Goal: Find specific page/section: Find specific page/section

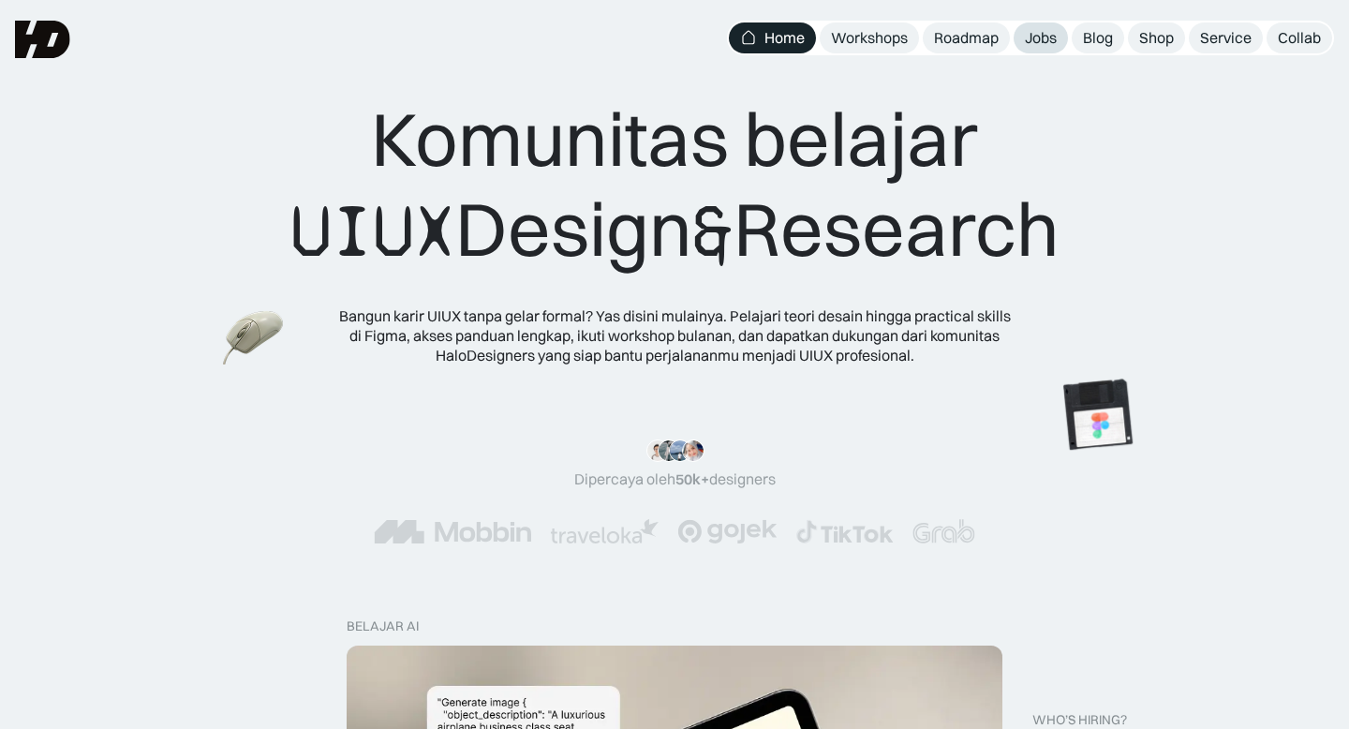
click at [1030, 36] on div "Jobs" at bounding box center [1041, 38] width 32 height 20
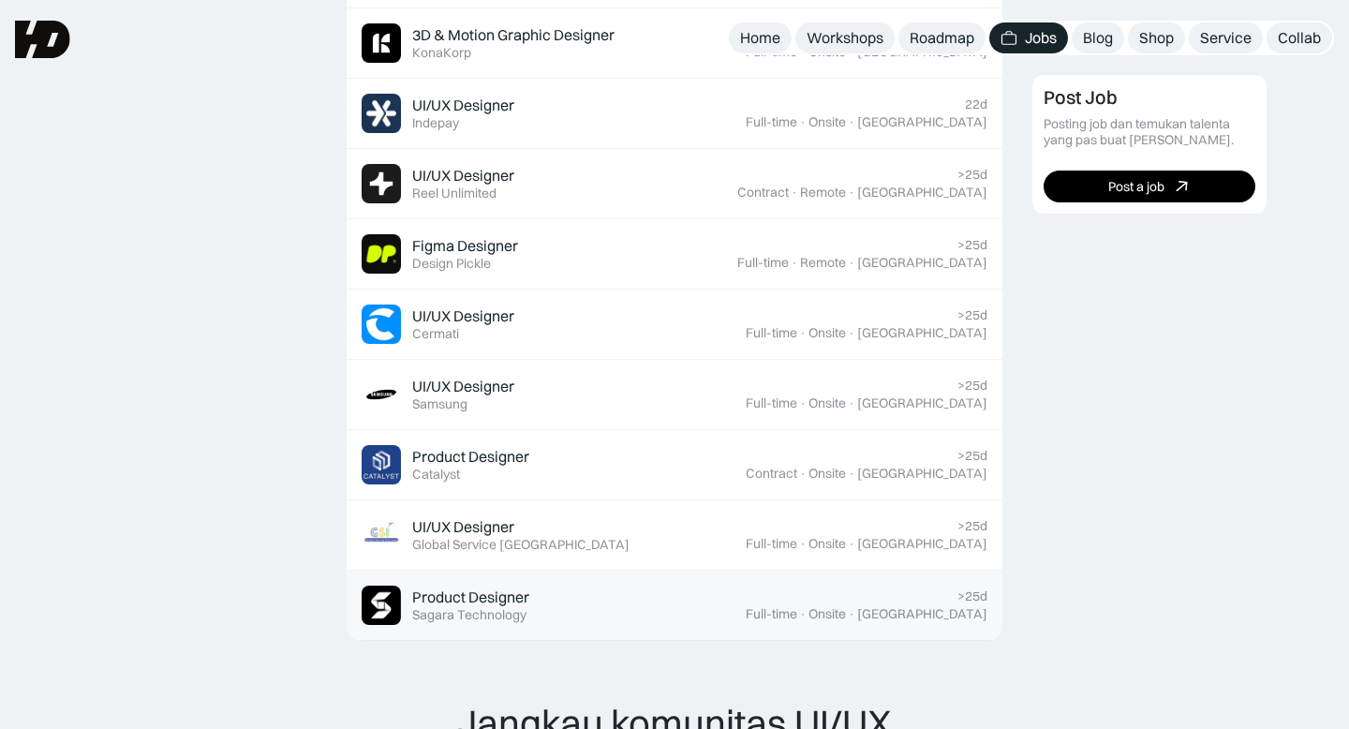
scroll to position [759, 0]
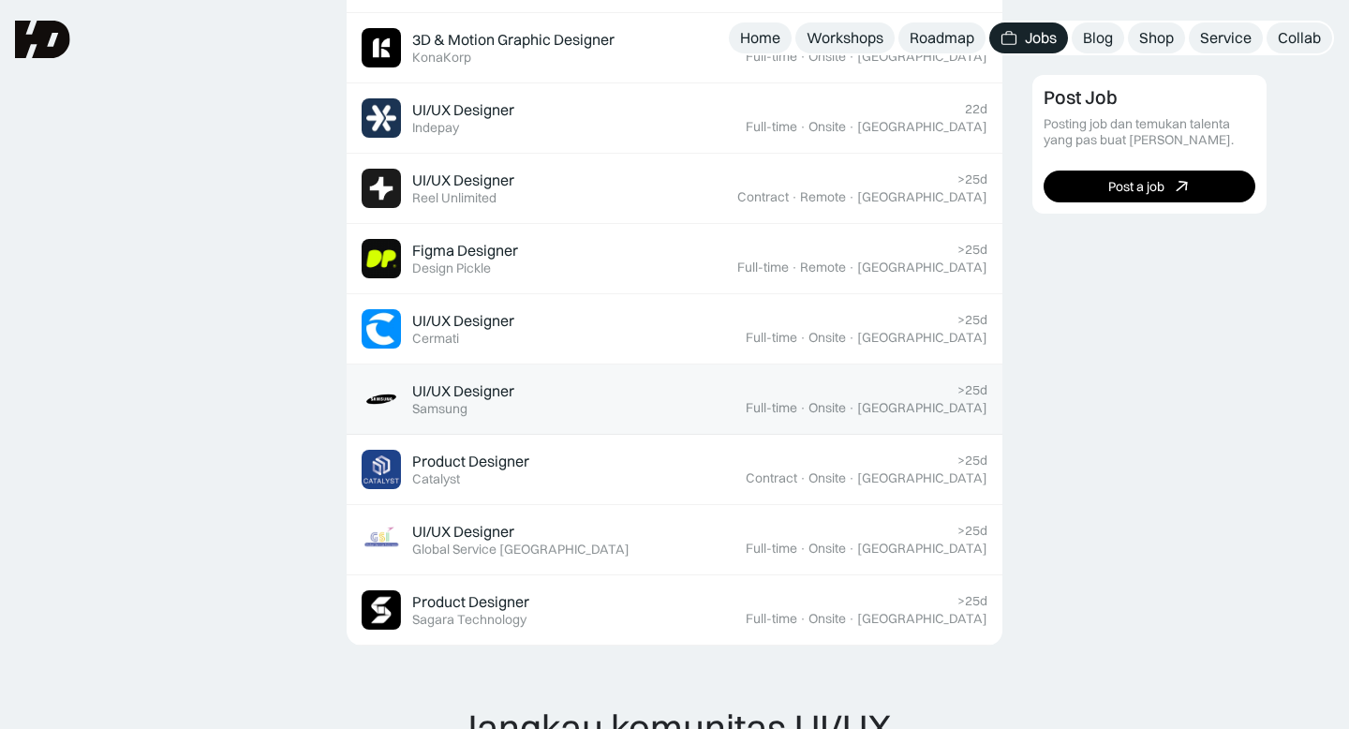
click at [466, 381] on div "UI/UX Designer" at bounding box center [463, 391] width 102 height 20
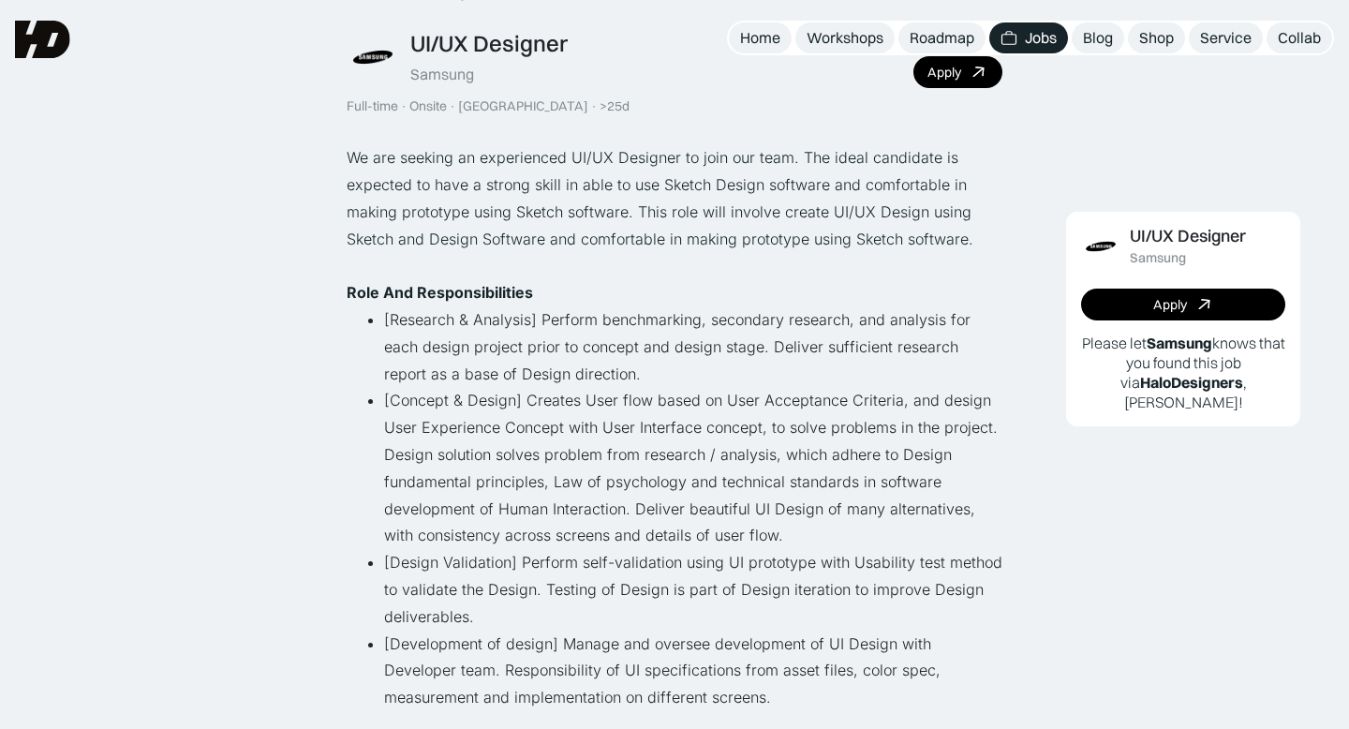
scroll to position [109, 0]
